Goal: Book appointment/travel/reservation

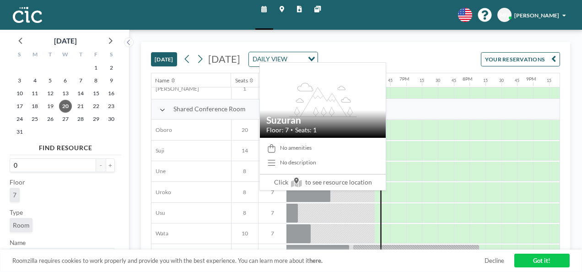
scroll to position [586, 1086]
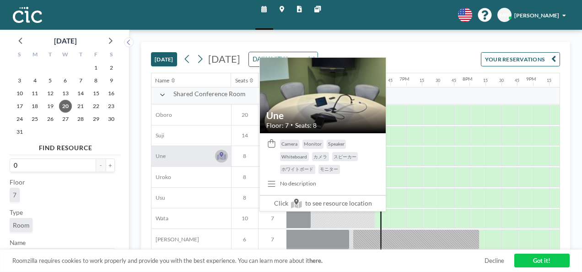
click at [222, 152] on icon at bounding box center [222, 154] width 4 height 5
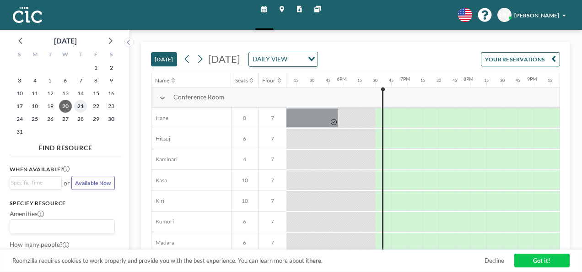
scroll to position [0, 1086]
click at [80, 108] on span "21" at bounding box center [80, 106] width 13 height 13
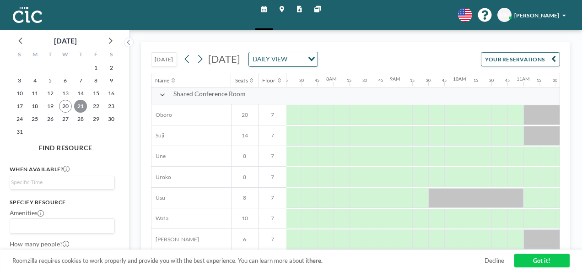
scroll to position [586, 461]
